Goal: Information Seeking & Learning: Learn about a topic

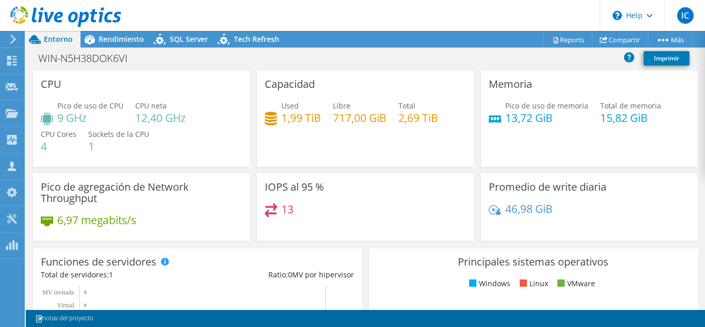
scroll to position [310, 0]
click at [128, 40] on span "Rendimiento" at bounding box center [121, 39] width 45 height 10
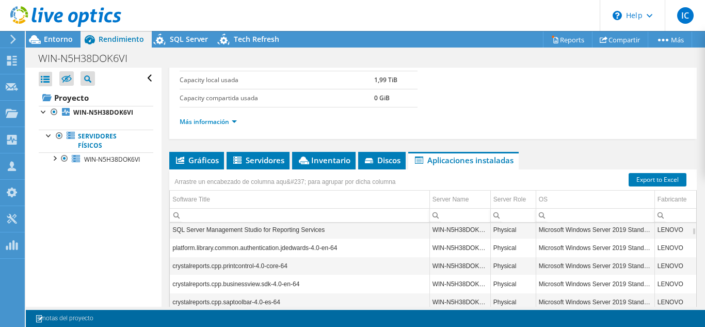
scroll to position [217, 0]
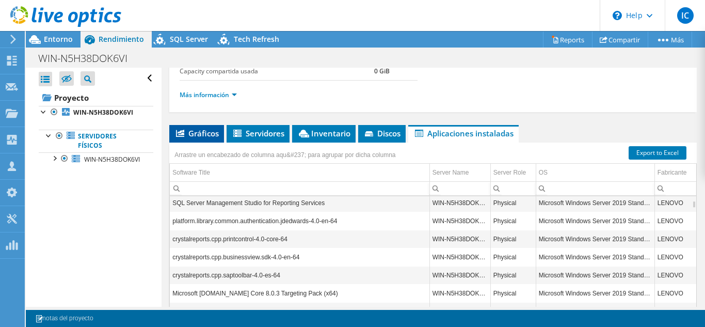
click at [192, 137] on span "Gráficos" at bounding box center [196, 133] width 44 height 10
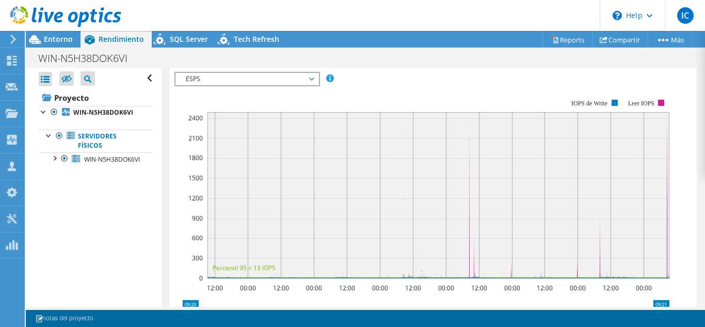
scroll to position [261, 0]
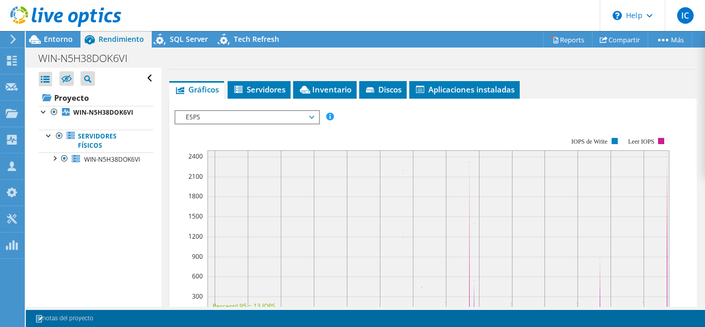
click at [270, 122] on span "ESPS" at bounding box center [247, 117] width 133 height 12
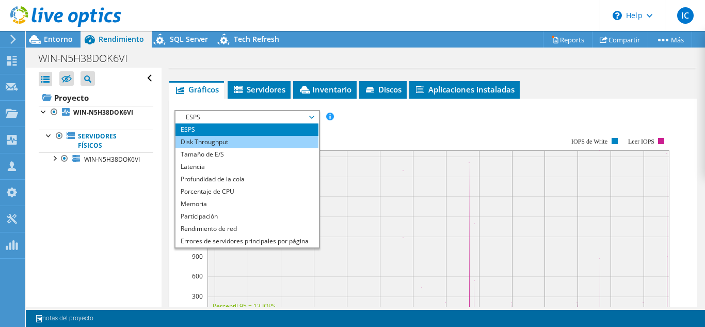
click at [241, 144] on li "Disk Throughput" at bounding box center [246, 142] width 143 height 12
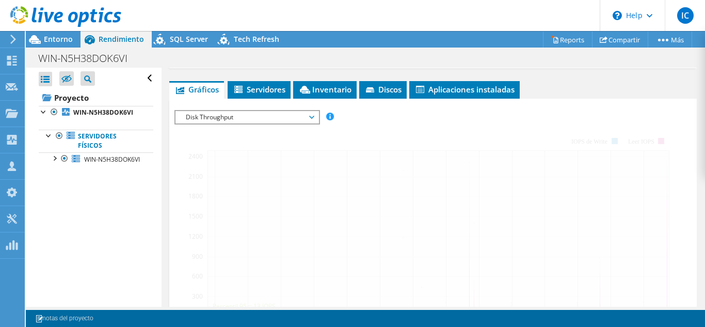
click at [259, 117] on span "Disk Throughput" at bounding box center [247, 117] width 133 height 12
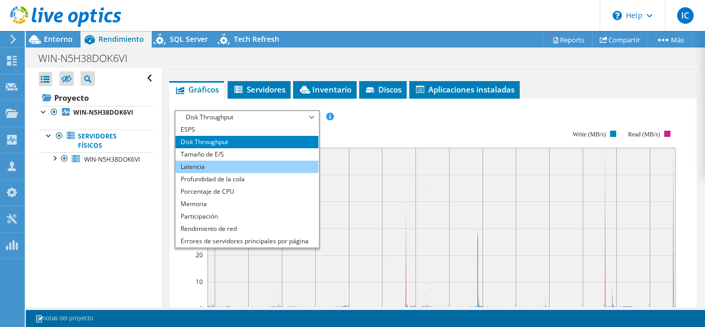
click at [223, 171] on li "Latencia" at bounding box center [246, 166] width 143 height 12
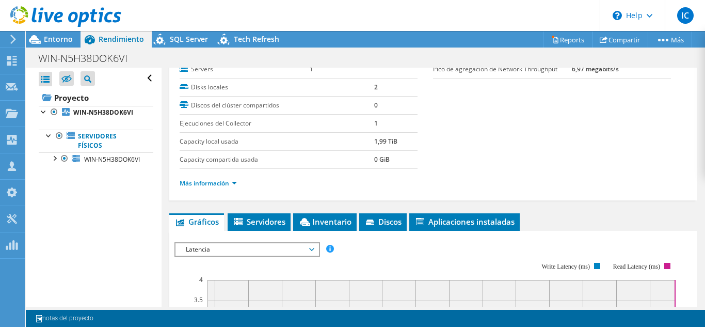
scroll to position [128, 0]
click at [373, 223] on icon at bounding box center [371, 223] width 10 height 7
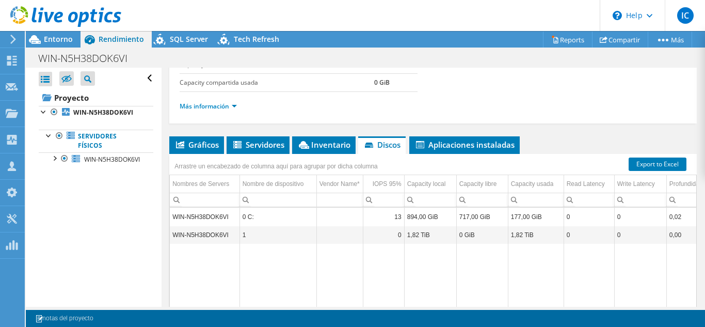
scroll to position [207, 0]
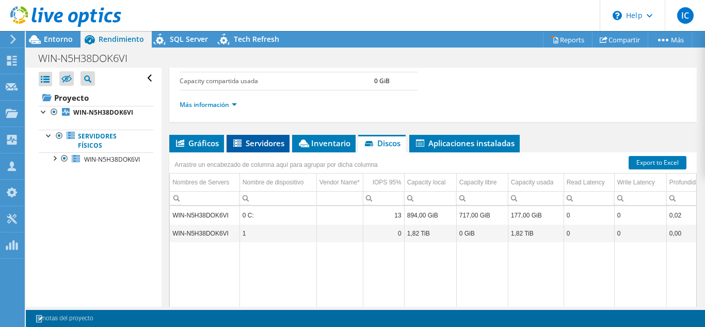
click at [259, 140] on span "Servidores" at bounding box center [258, 143] width 53 height 10
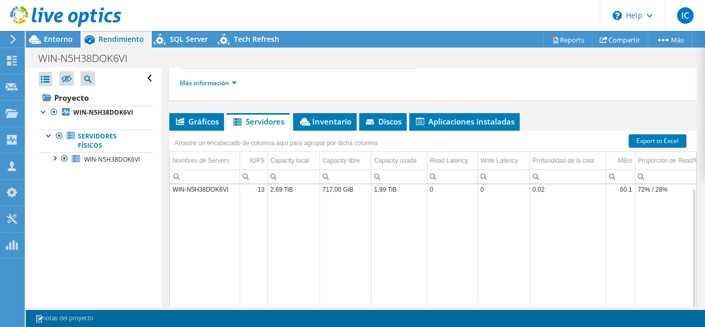
scroll to position [229, 0]
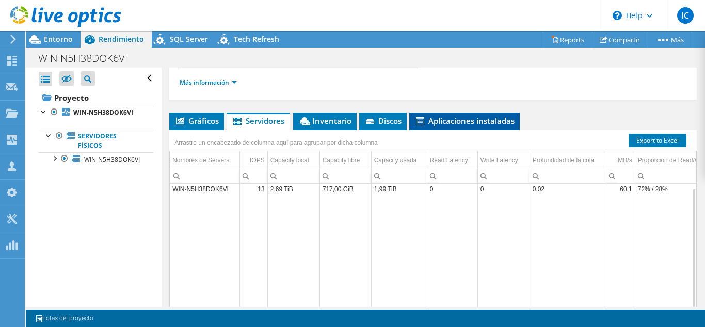
click at [436, 113] on li "Aplicaciones instaladas" at bounding box center [464, 121] width 110 height 18
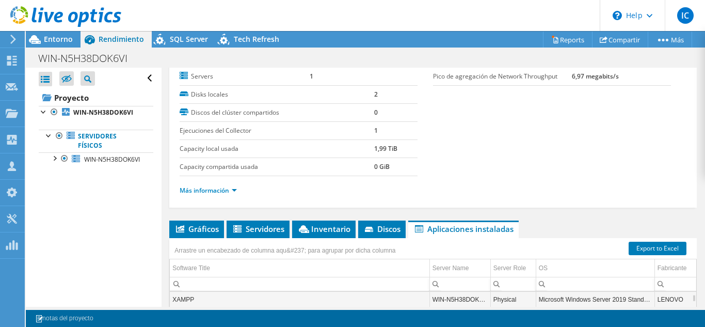
scroll to position [176, 0]
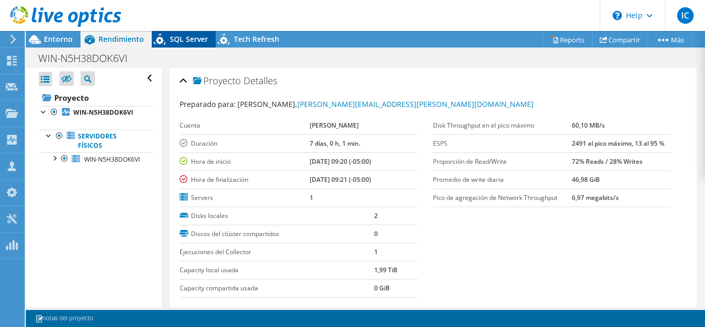
click at [184, 39] on span "SQL Server" at bounding box center [189, 39] width 38 height 10
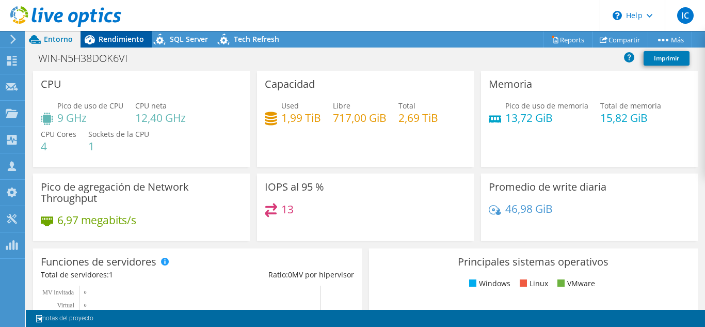
click at [108, 34] on span "Rendimiento" at bounding box center [121, 39] width 45 height 10
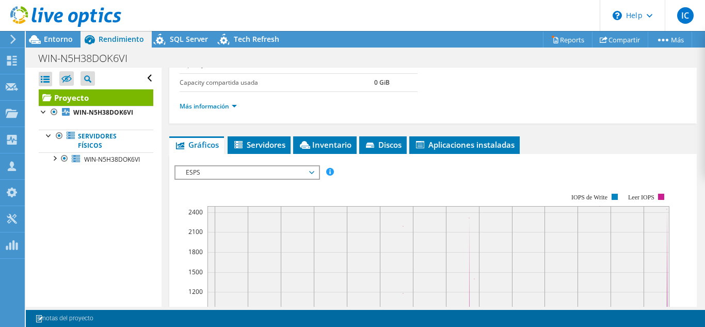
scroll to position [205, 0]
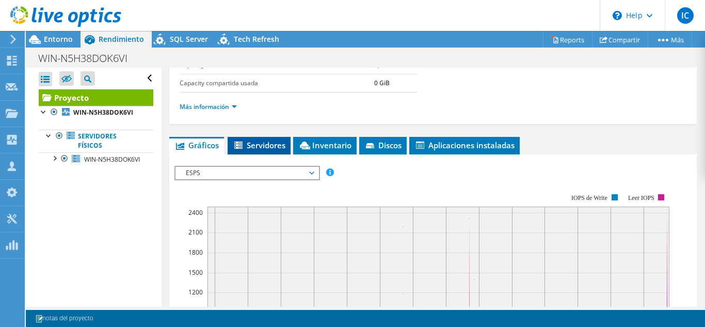
click at [261, 143] on span "Servidores" at bounding box center [259, 145] width 53 height 10
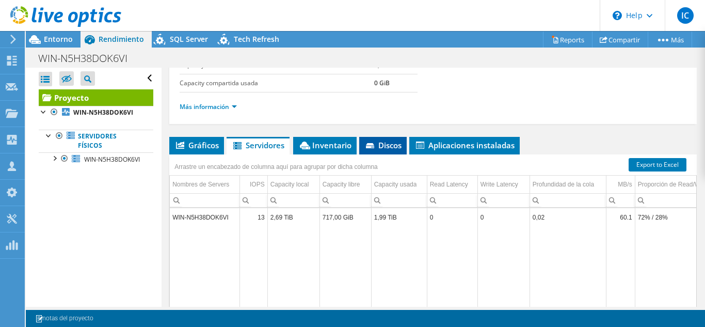
click at [383, 141] on span "Discos" at bounding box center [382, 145] width 37 height 10
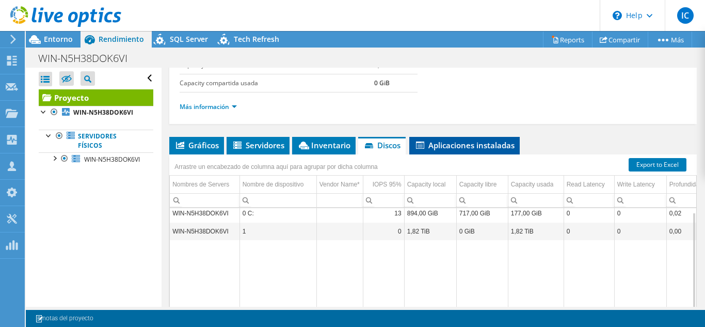
scroll to position [0, 0]
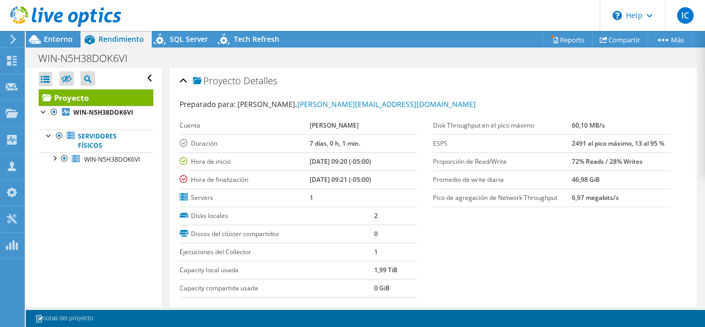
click at [546, 178] on label "Promedio de write diaria" at bounding box center [502, 179] width 139 height 10
click at [177, 40] on span "SQL Server" at bounding box center [189, 39] width 38 height 10
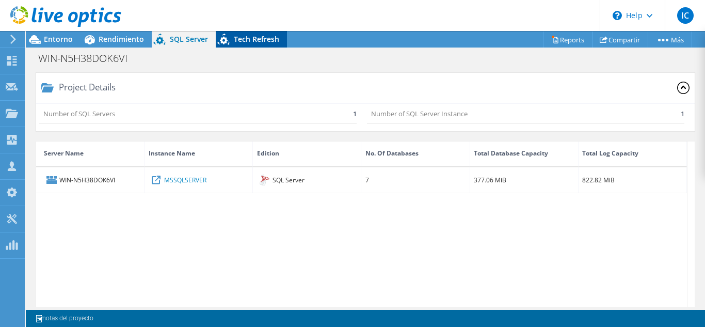
click at [234, 36] on span "Tech Refresh" at bounding box center [256, 39] width 45 height 10
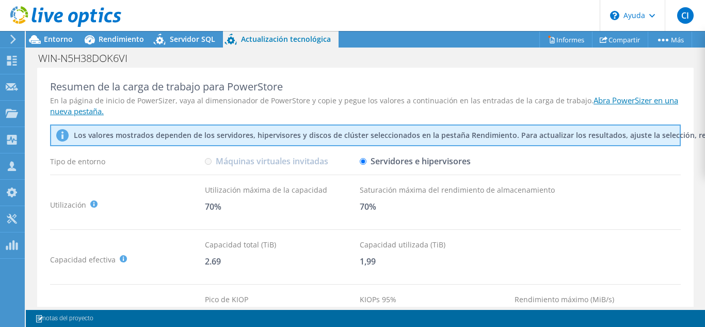
drag, startPoint x: 206, startPoint y: 159, endPoint x: 160, endPoint y: 162, distance: 45.5
click at [160, 162] on div "Tipo de entorno" at bounding box center [127, 161] width 155 height 18
click at [173, 40] on font "Servidor SQL" at bounding box center [192, 39] width 45 height 10
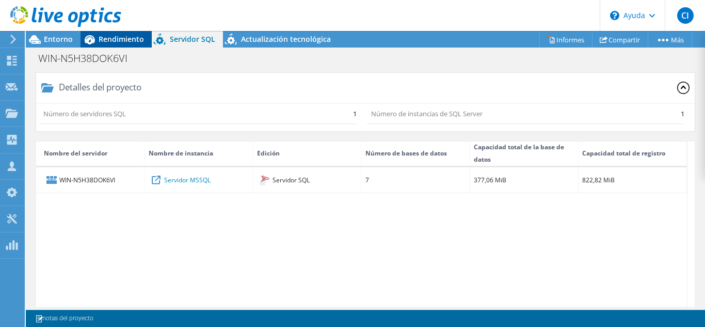
click at [123, 37] on font "Rendimiento" at bounding box center [121, 39] width 45 height 10
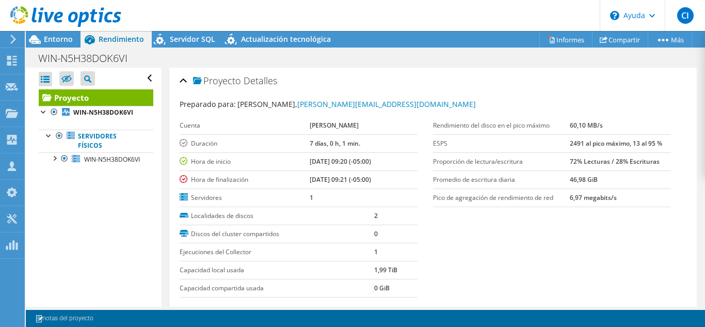
click at [555, 198] on label "Pico de agregación de rendimiento de red" at bounding box center [501, 197] width 137 height 10
drag, startPoint x: 565, startPoint y: 197, endPoint x: 579, endPoint y: 197, distance: 14.5
click at [579, 197] on font "6,97 megabits/s" at bounding box center [593, 197] width 47 height 9
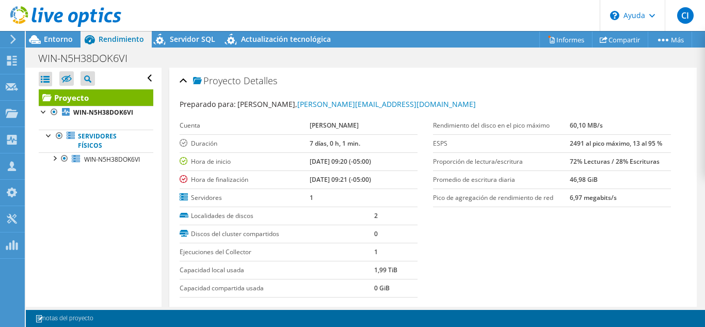
click at [433, 142] on font "ESPS" at bounding box center [440, 143] width 14 height 9
click at [332, 137] on td "7 días, 0 h, 1 min." at bounding box center [364, 143] width 108 height 18
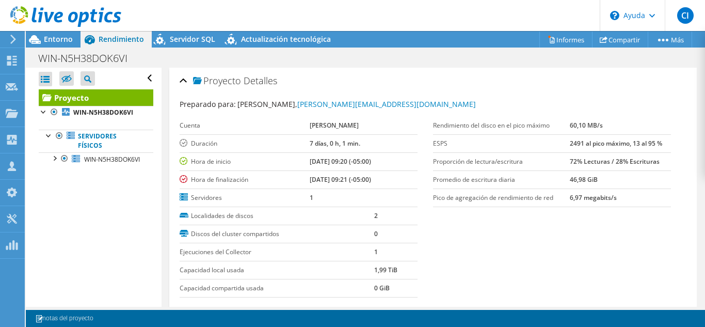
click at [337, 163] on font "[DATE] 09:20 (-05:00)" at bounding box center [340, 161] width 61 height 9
click at [333, 180] on font "[DATE] 09:21 (-05:00)" at bounding box center [340, 179] width 61 height 9
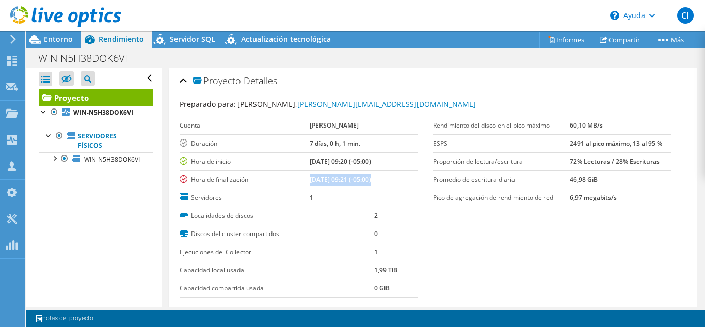
click at [333, 180] on font "[DATE] 09:21 (-05:00)" at bounding box center [340, 179] width 61 height 9
click at [336, 161] on font "[DATE] 09:20 (-05:00)" at bounding box center [340, 161] width 61 height 9
click at [353, 164] on font "[DATE] 09:20 (-05:00)" at bounding box center [340, 161] width 61 height 9
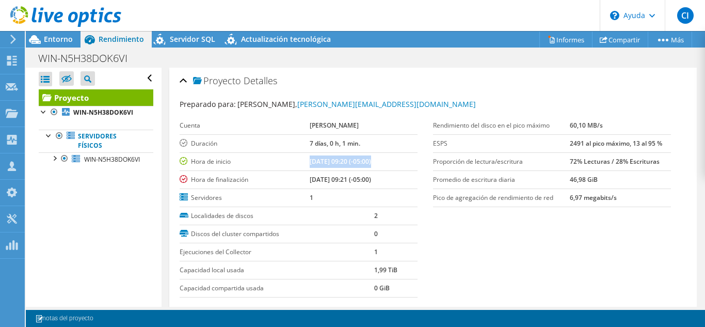
click at [353, 164] on font "[DATE] 09:20 (-05:00)" at bounding box center [340, 161] width 61 height 9
click at [328, 178] on font "[DATE] 09:21 (-05:00)" at bounding box center [340, 179] width 61 height 9
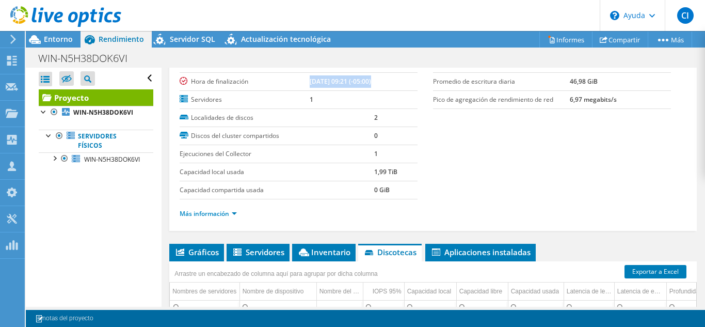
scroll to position [99, 0]
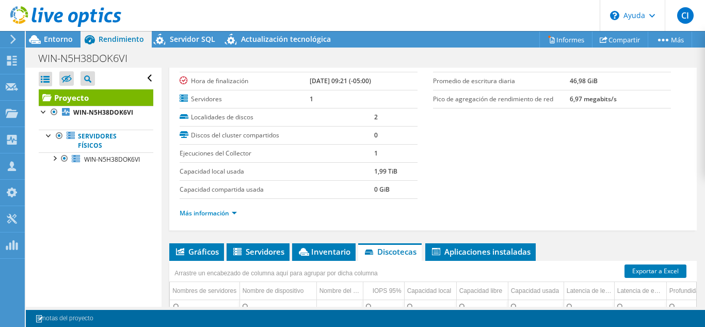
click at [374, 172] on font "1,99 TiB" at bounding box center [385, 171] width 23 height 9
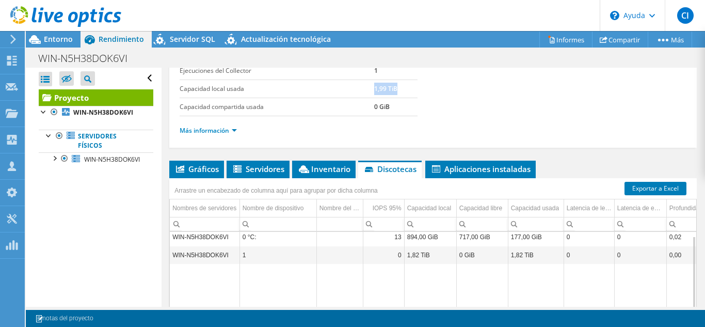
scroll to position [182, 0]
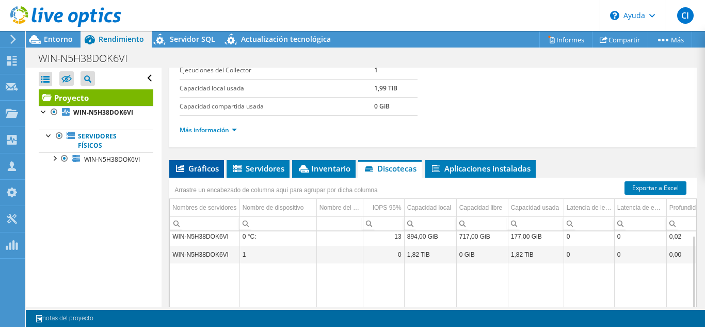
click at [196, 169] on font "Gráficos" at bounding box center [203, 168] width 30 height 10
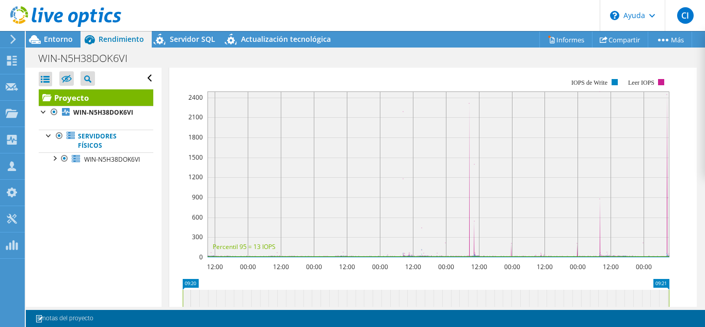
scroll to position [253, 0]
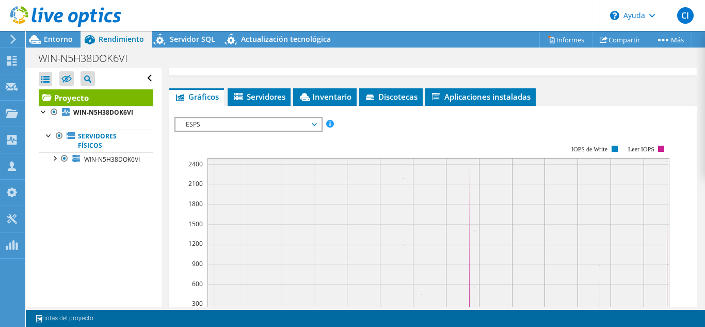
click at [280, 121] on span "ESPS" at bounding box center [248, 124] width 135 height 12
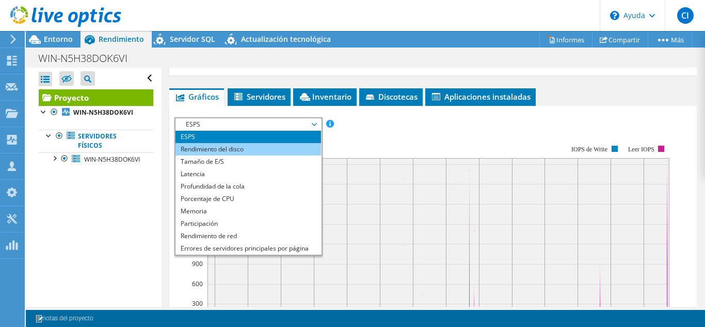
click at [259, 148] on li "Rendimiento del disco" at bounding box center [248, 149] width 146 height 12
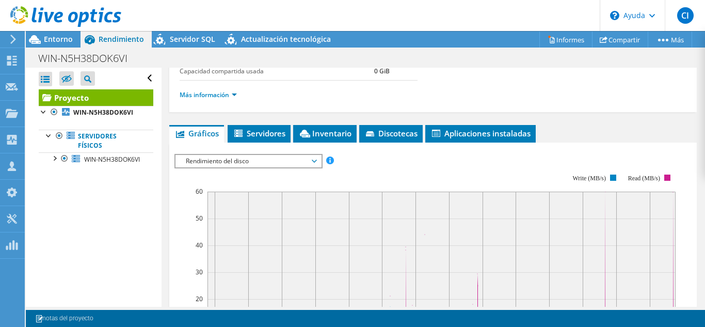
scroll to position [216, 0]
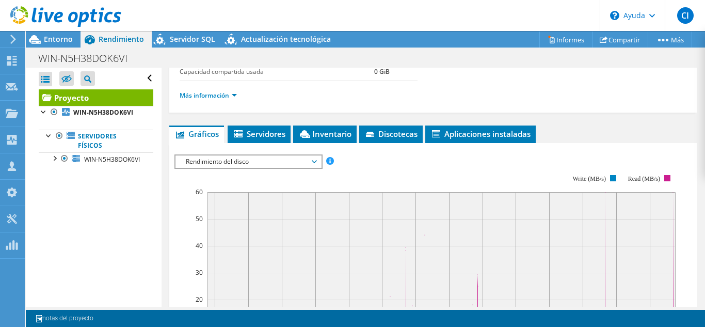
drag, startPoint x: 283, startPoint y: 171, endPoint x: 262, endPoint y: 195, distance: 31.8
click at [262, 195] on rect at bounding box center [441, 272] width 468 height 161
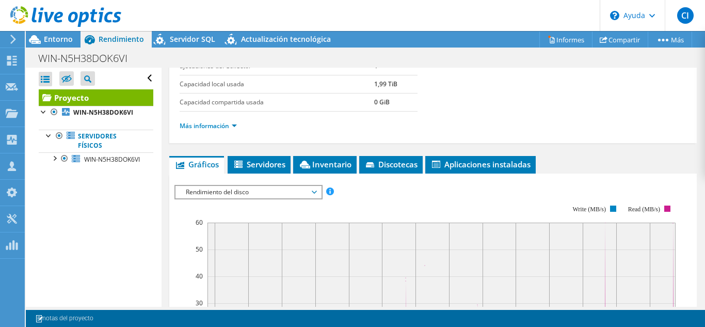
scroll to position [185, 0]
click at [265, 199] on div "Rendimiento del disco ESPS Rendimiento del disco Tamaño de E/S Latencia Profund…" at bounding box center [248, 192] width 148 height 14
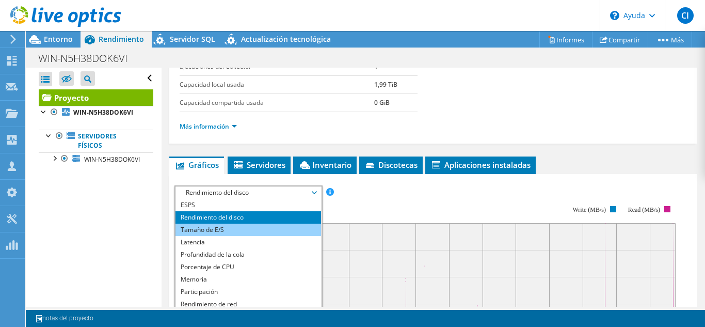
click at [234, 229] on li "Tamaño de E/S" at bounding box center [248, 229] width 146 height 12
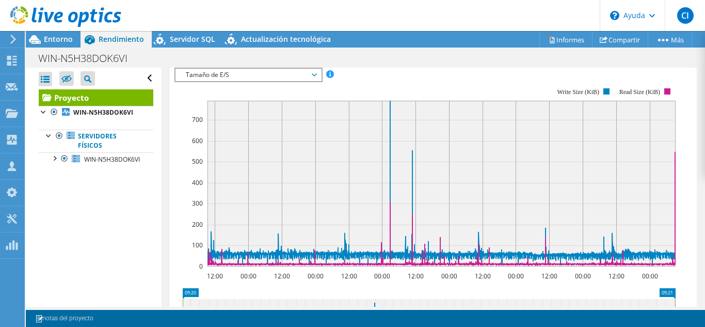
scroll to position [246, 0]
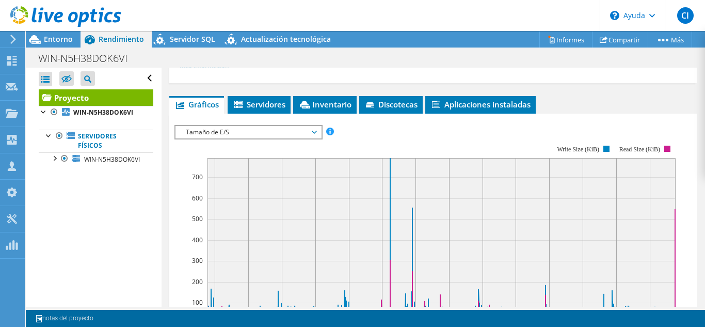
click at [246, 132] on span "Tamaño de E/S" at bounding box center [248, 132] width 135 height 12
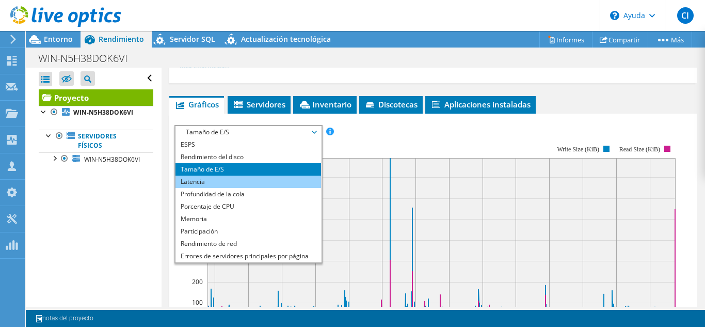
click at [228, 181] on li "Latencia" at bounding box center [248, 181] width 146 height 12
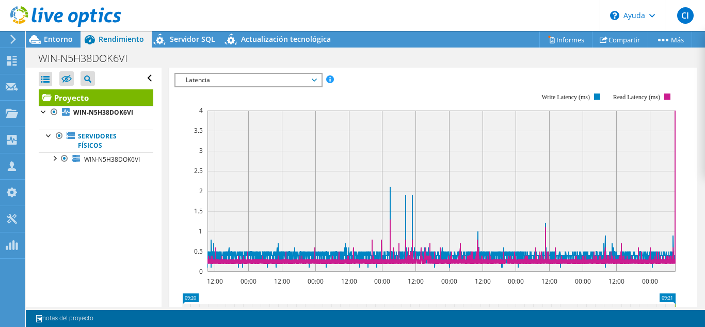
scroll to position [282, 0]
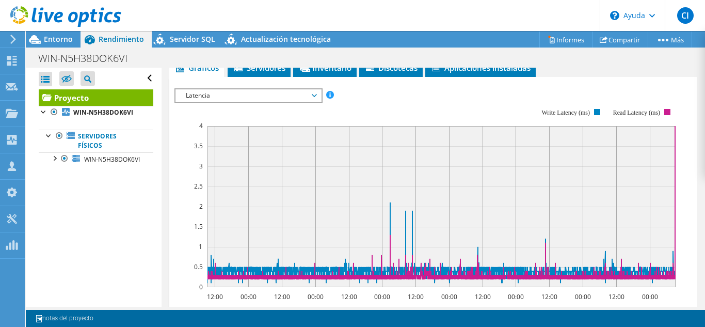
click at [285, 95] on span "Latencia" at bounding box center [248, 95] width 135 height 12
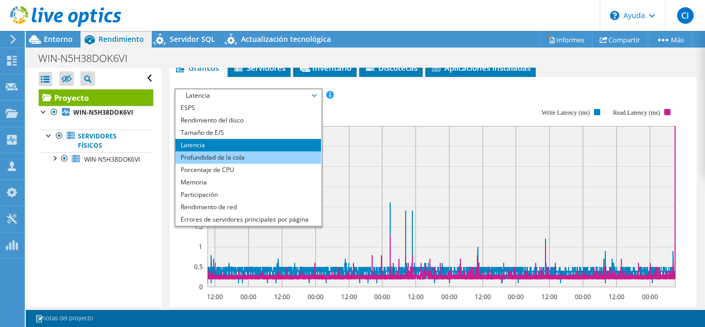
click at [245, 154] on font "Profundidad de la cola" at bounding box center [213, 157] width 64 height 9
click at [241, 155] on font "Profundidad de la cola" at bounding box center [213, 157] width 64 height 9
click at [270, 157] on li "Profundidad de la cola" at bounding box center [248, 157] width 146 height 12
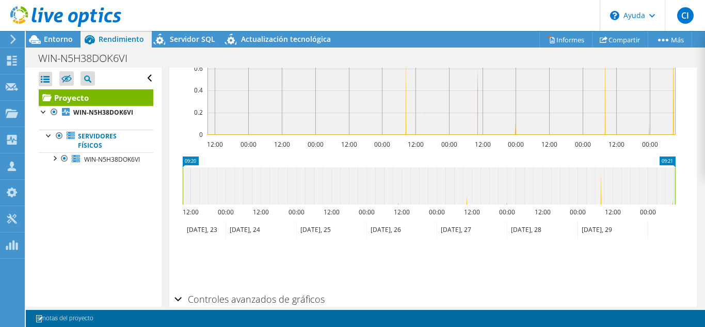
scroll to position [281, 0]
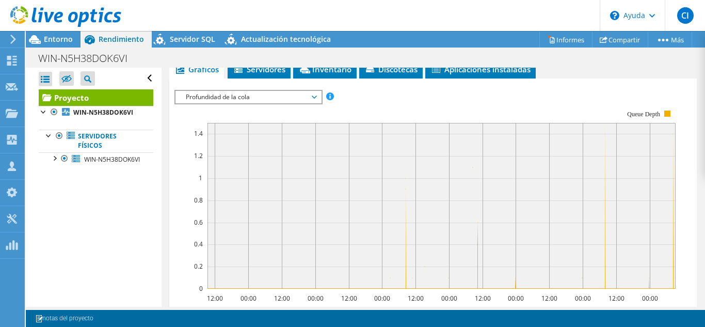
click at [302, 95] on span "Profundidad de la cola" at bounding box center [248, 97] width 135 height 12
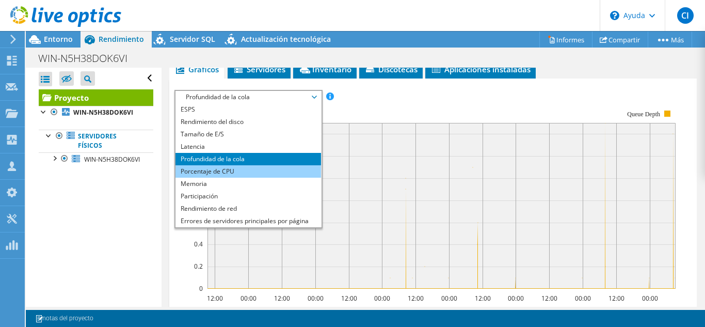
click at [246, 173] on li "Porcentaje de CPU" at bounding box center [248, 171] width 146 height 12
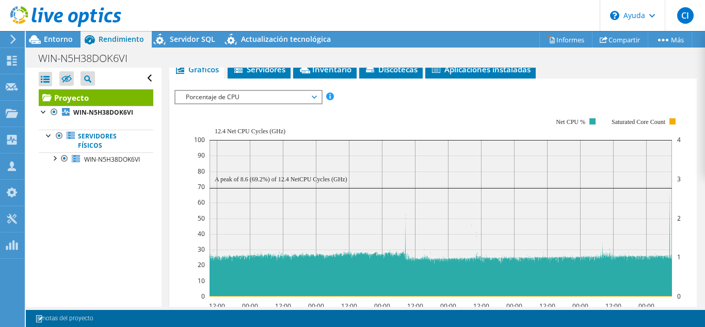
click at [442, 117] on rect at bounding box center [437, 207] width 487 height 206
drag, startPoint x: 296, startPoint y: 179, endPoint x: 336, endPoint y: 177, distance: 40.3
click at [336, 177] on text "A peak of 8.6 (69.2%) of 12.4 NetCPU Cycles (GHz)" at bounding box center [281, 178] width 133 height 7
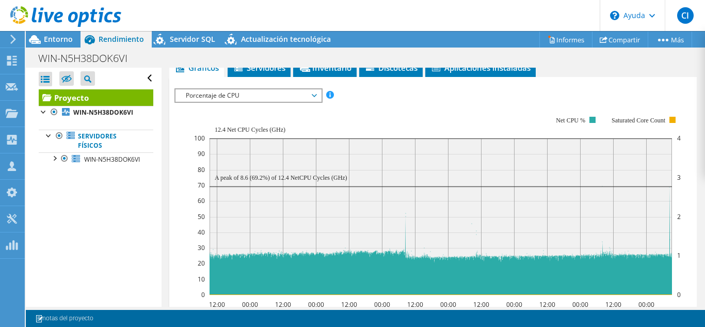
scroll to position [282, 0]
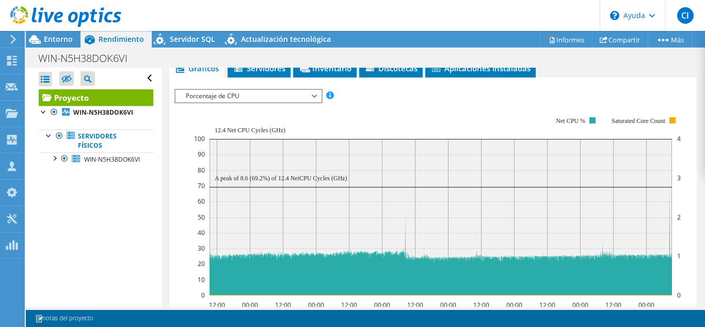
click at [286, 95] on span "Porcentaje de CPU" at bounding box center [248, 96] width 135 height 12
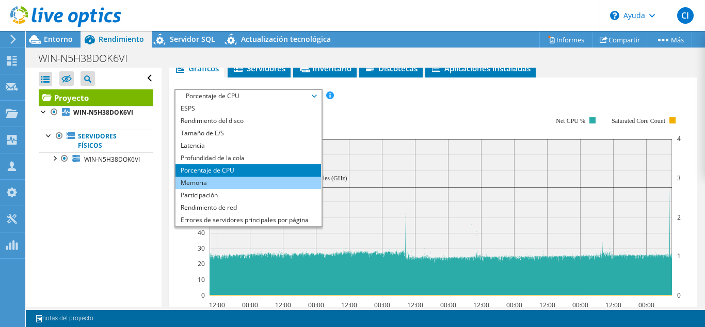
click at [234, 184] on li "Memoria" at bounding box center [248, 182] width 146 height 12
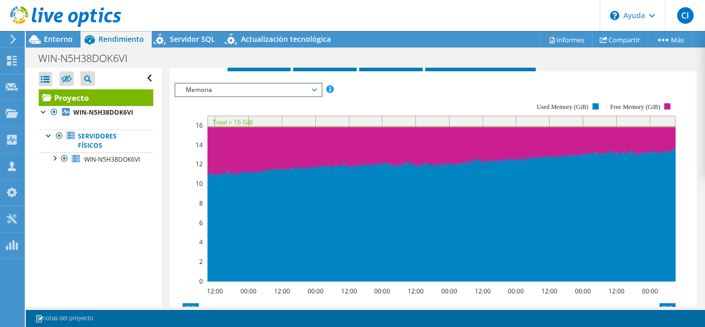
scroll to position [277, 0]
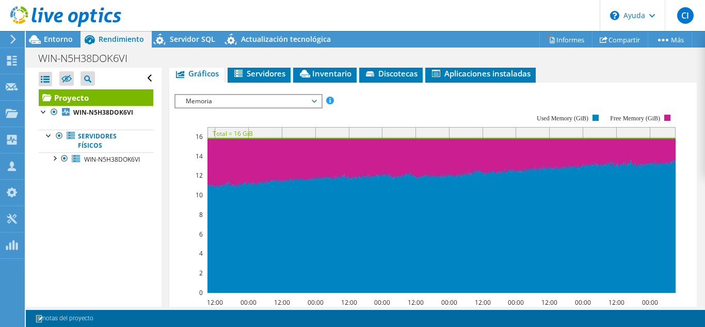
click at [283, 99] on span "Memoria" at bounding box center [248, 101] width 135 height 12
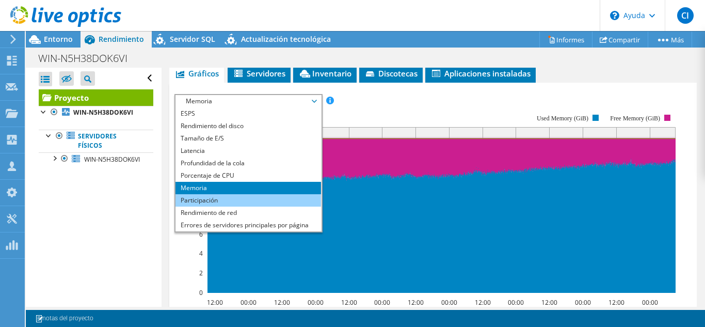
click at [240, 199] on li "Participación" at bounding box center [248, 200] width 146 height 12
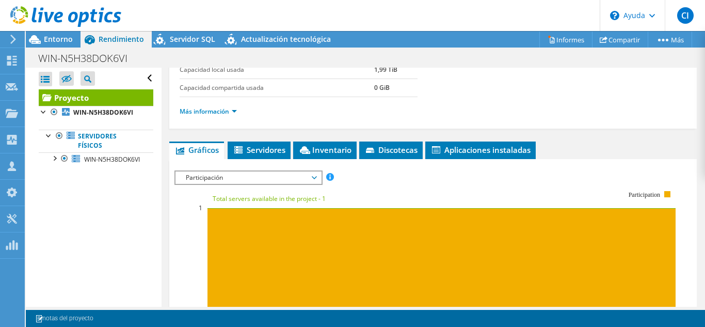
scroll to position [167, 0]
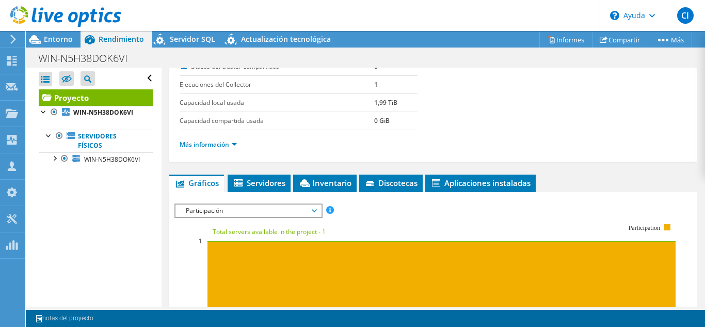
click at [264, 210] on span "Participación" at bounding box center [248, 210] width 135 height 12
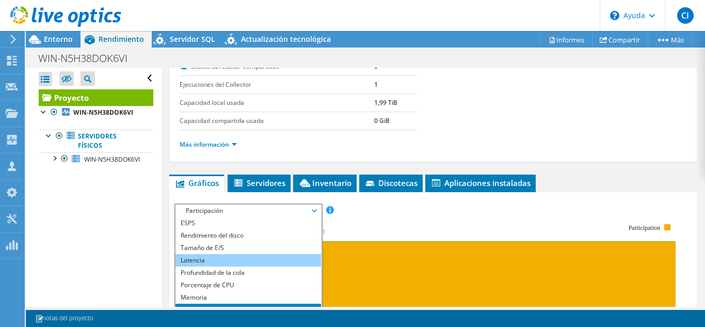
scroll to position [37, 0]
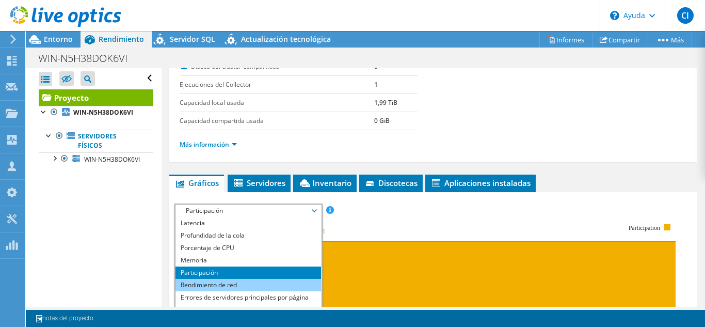
click at [218, 283] on font "Rendimiento de red" at bounding box center [209, 284] width 56 height 9
click at [253, 286] on li "Rendimiento de red" at bounding box center [248, 285] width 146 height 12
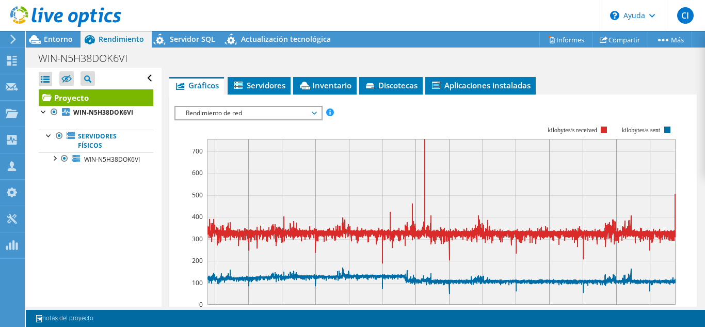
scroll to position [251, 0]
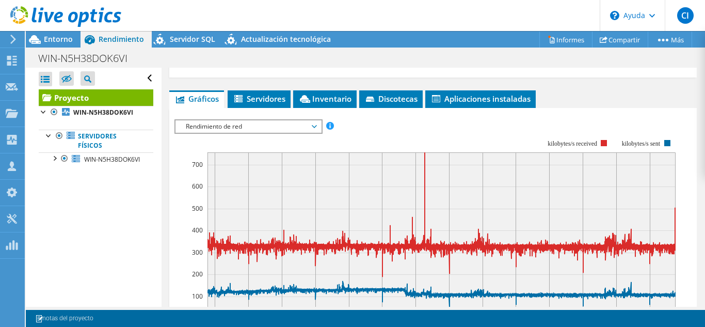
click at [306, 130] on span "Rendimiento de red" at bounding box center [248, 126] width 135 height 12
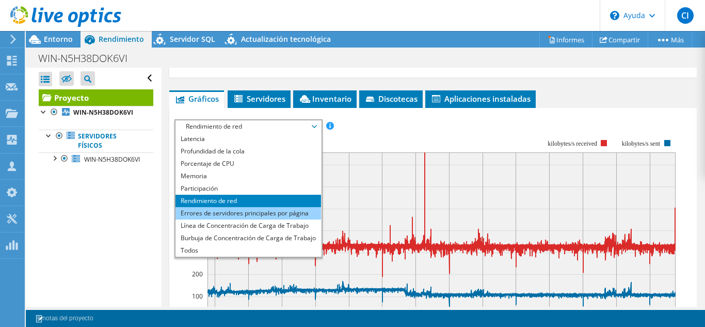
click at [258, 214] on font "Errores de servidores principales por página" at bounding box center [245, 212] width 128 height 9
click at [263, 213] on font "Errores de servidores principales por página" at bounding box center [245, 212] width 128 height 9
click at [292, 214] on font "Errores de servidores principales por página" at bounding box center [245, 212] width 128 height 9
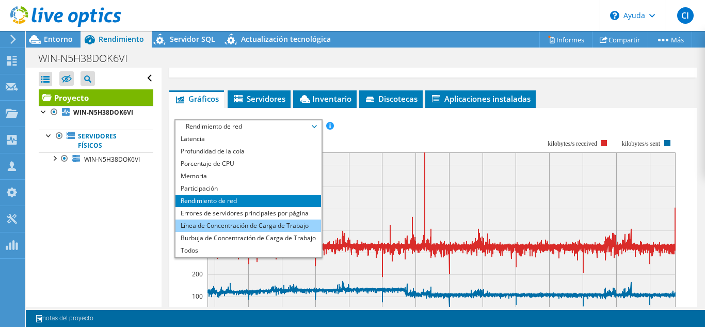
scroll to position [294, 0]
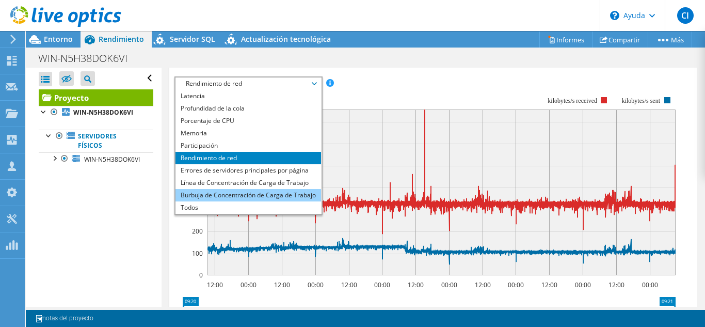
click at [263, 196] on font "Burbuja de Concentración de Carga de Trabajo" at bounding box center [248, 194] width 135 height 9
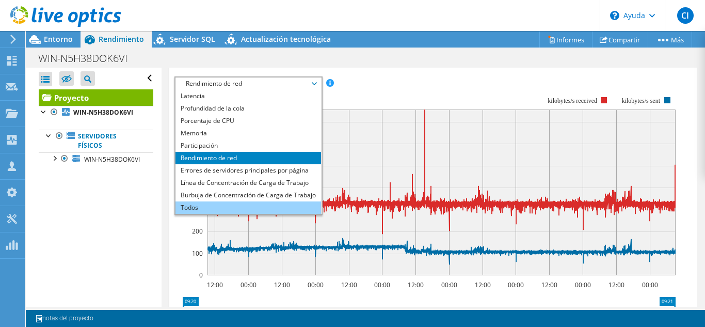
click at [244, 211] on li "Todos" at bounding box center [248, 207] width 146 height 12
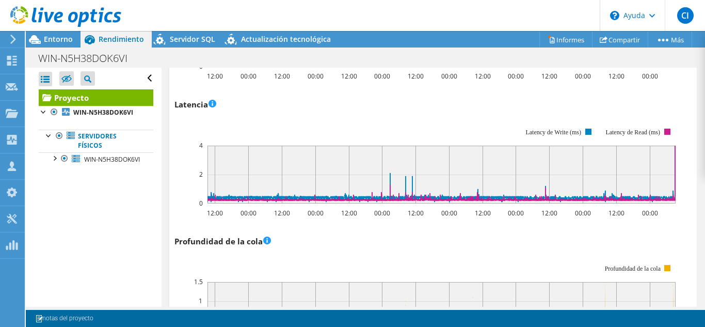
scroll to position [696, 0]
click at [588, 130] on rect at bounding box center [588, 131] width 6 height 6
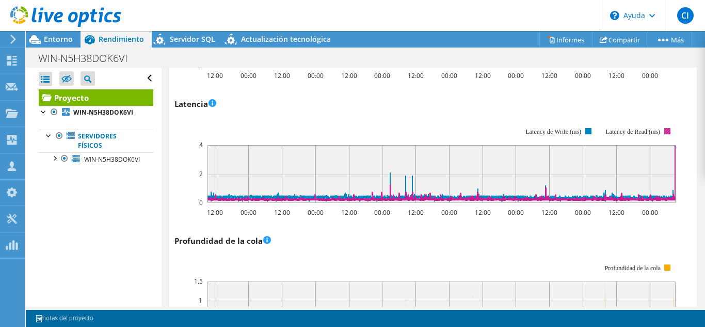
click at [668, 130] on rect at bounding box center [667, 131] width 6 height 6
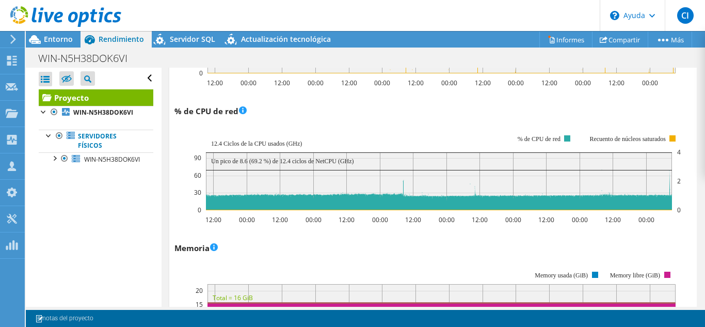
scroll to position [944, 0]
